Goal: Task Accomplishment & Management: Manage account settings

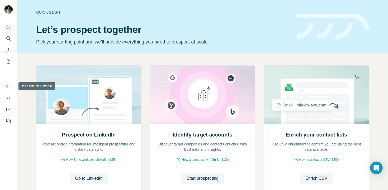
click at [10, 86] on icon "Use Surfe on LinkedIn" at bounding box center [8, 86] width 5 height 5
click at [6, 61] on icon "My lists" at bounding box center [8, 61] width 5 height 5
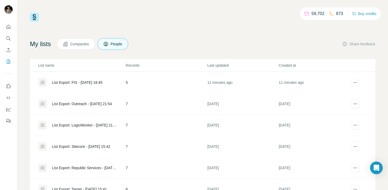
click at [67, 83] on div "List Export: FIS - [DATE] 18:45" at bounding box center [77, 82] width 50 height 5
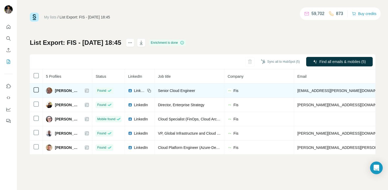
click at [84, 91] on div "[PERSON_NAME]" at bounding box center [67, 91] width 43 height 6
click at [86, 91] on icon at bounding box center [86, 91] width 3 height 4
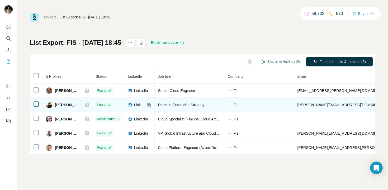
click at [86, 106] on icon at bounding box center [86, 105] width 3 height 4
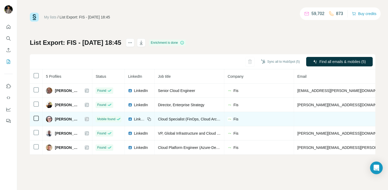
click at [87, 119] on icon at bounding box center [87, 119] width 3 height 3
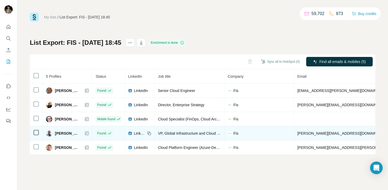
click at [87, 133] on icon at bounding box center [87, 133] width 3 height 3
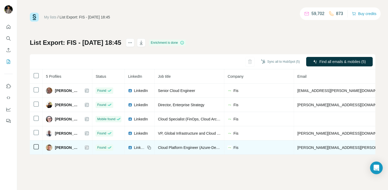
click at [86, 147] on icon at bounding box center [86, 148] width 3 height 4
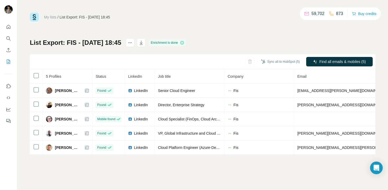
click at [50, 16] on link "My lists" at bounding box center [50, 17] width 12 height 4
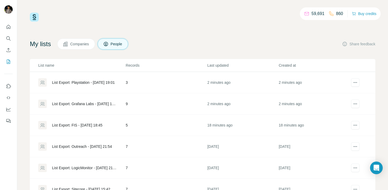
click at [74, 103] on div "List Export: Grafana Labs - 18/08/2025 19:01" at bounding box center [84, 103] width 65 height 5
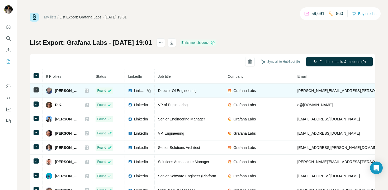
click at [88, 91] on icon at bounding box center [86, 91] width 3 height 4
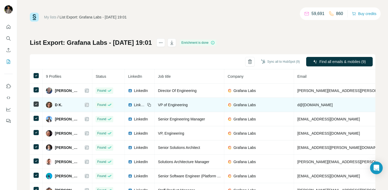
click at [88, 104] on icon at bounding box center [86, 105] width 3 height 4
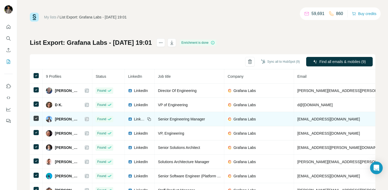
click at [88, 120] on icon at bounding box center [87, 119] width 3 height 3
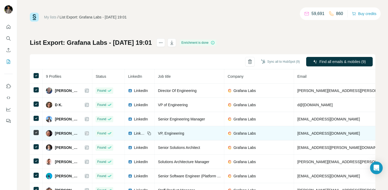
click at [88, 134] on icon at bounding box center [87, 133] width 3 height 3
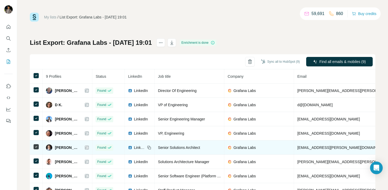
click at [89, 147] on div at bounding box center [87, 148] width 4 height 4
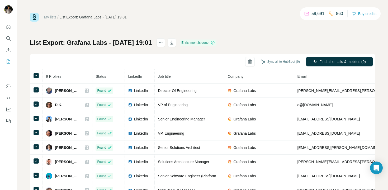
scroll to position [6, 0]
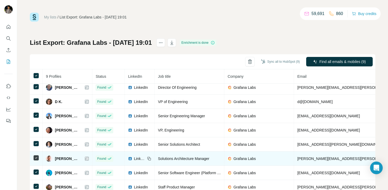
click at [88, 157] on icon at bounding box center [87, 158] width 3 height 3
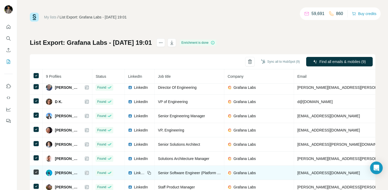
click at [88, 172] on icon at bounding box center [87, 173] width 3 height 3
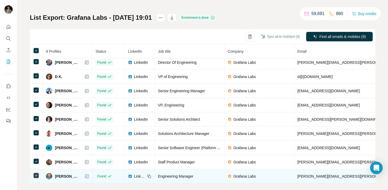
scroll to position [31, 0]
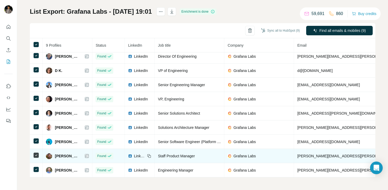
click at [88, 154] on icon at bounding box center [86, 156] width 3 height 4
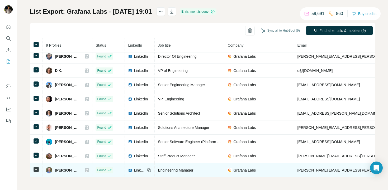
click at [88, 169] on icon at bounding box center [87, 170] width 3 height 3
